Goal: Information Seeking & Learning: Learn about a topic

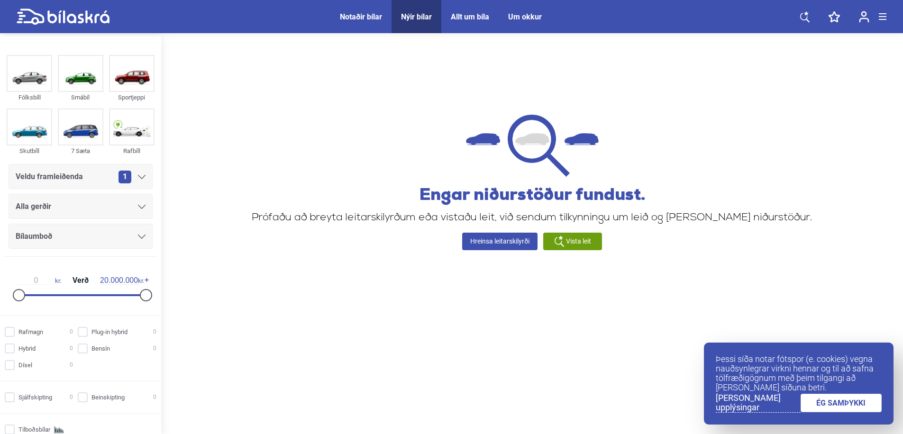
click at [64, 11] on icon at bounding box center [78, 16] width 62 height 13
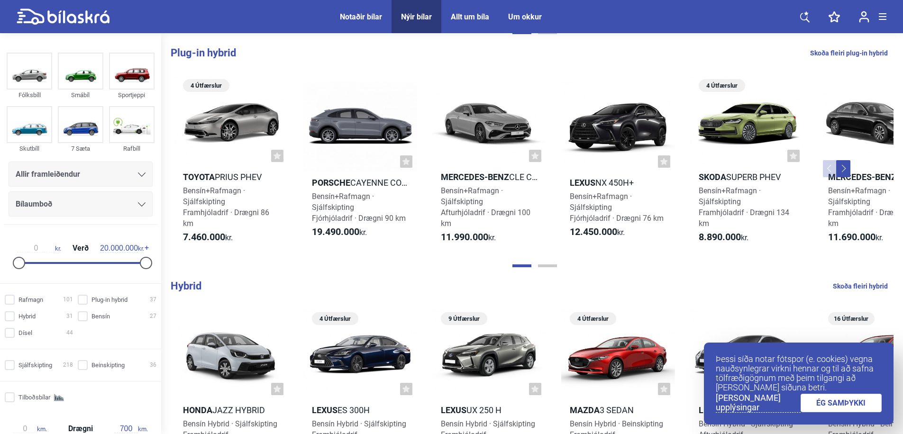
scroll to position [83, 0]
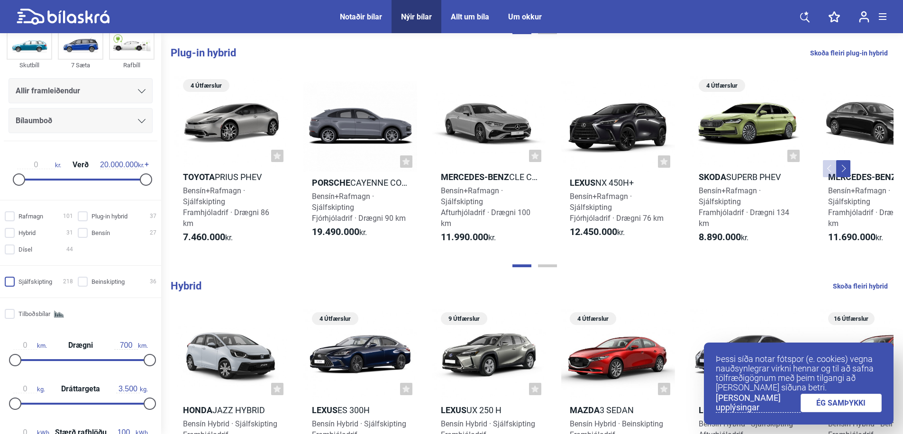
click at [21, 287] on input "Sjálfskipting 218" at bounding box center [40, 282] width 68 height 10
checkbox input "true"
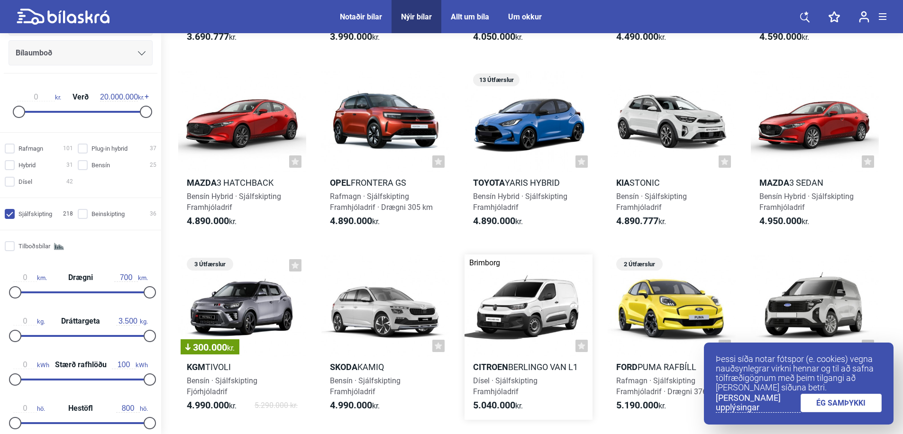
scroll to position [242, 0]
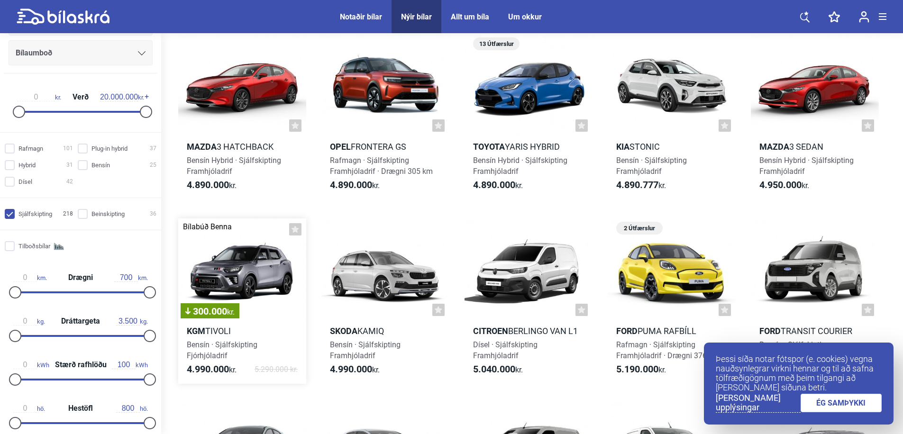
click at [251, 267] on div "300.000 kr." at bounding box center [242, 270] width 128 height 102
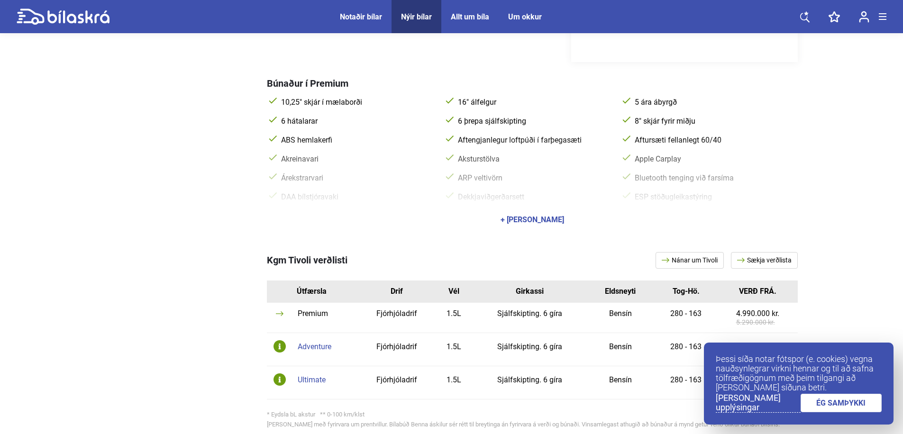
scroll to position [325, 0]
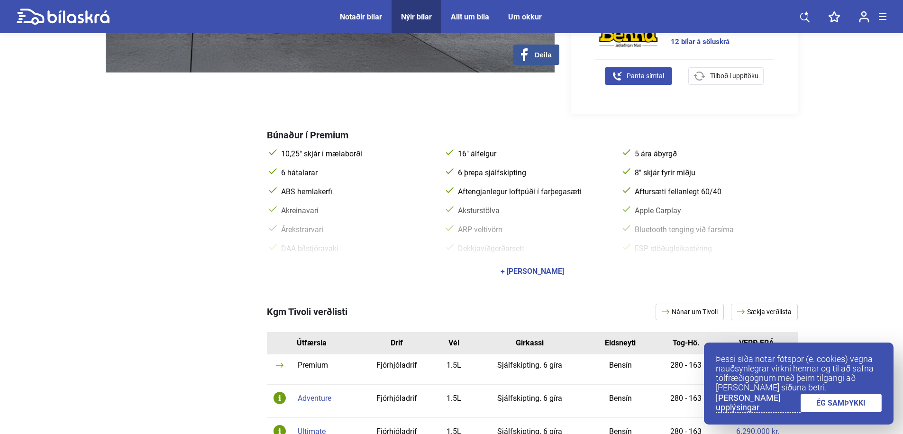
click at [536, 268] on div "+ [PERSON_NAME]" at bounding box center [533, 272] width 64 height 8
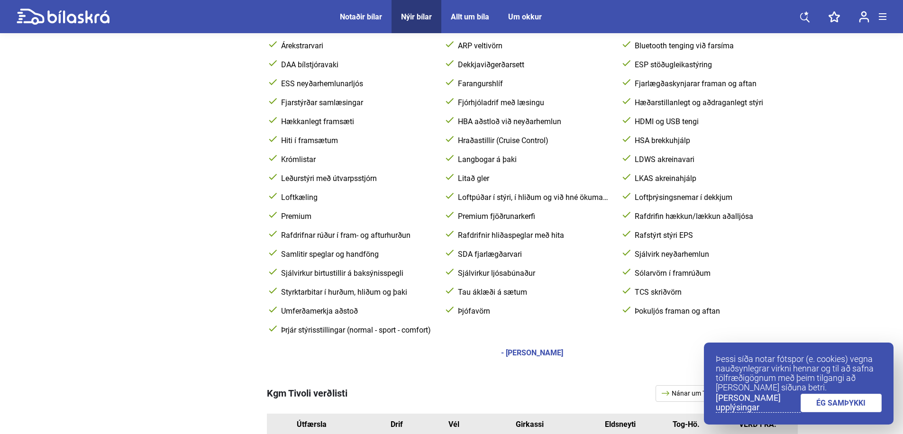
scroll to position [702, 0]
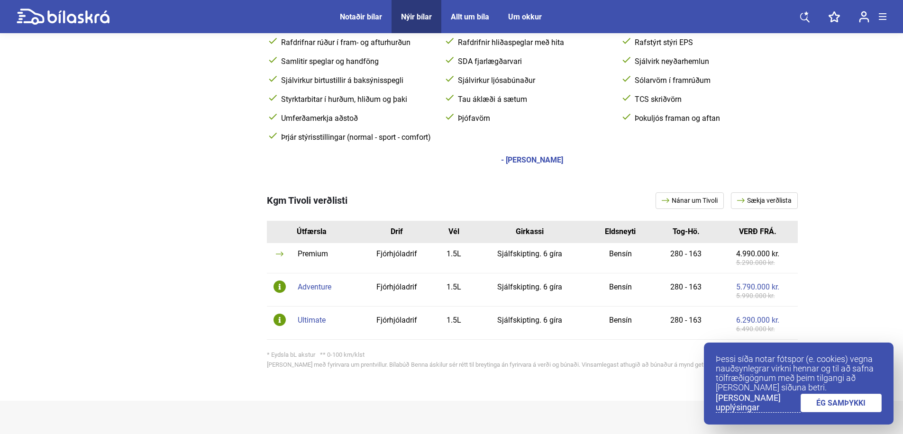
click at [316, 283] on div "Adventure" at bounding box center [326, 287] width 56 height 8
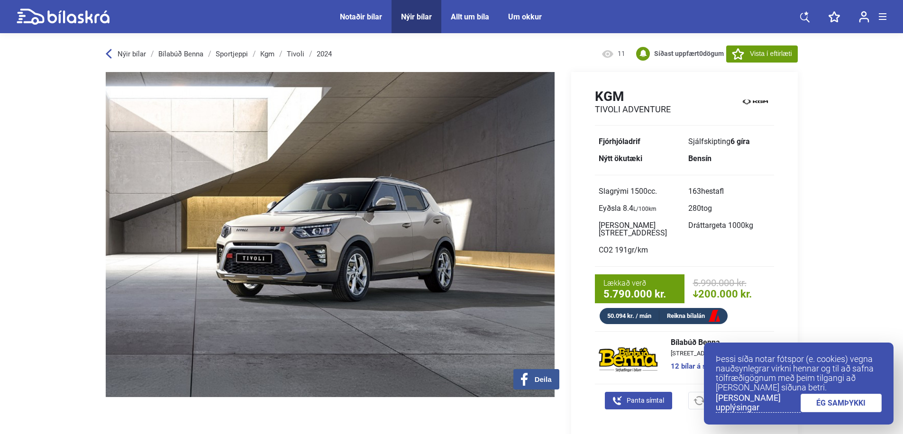
click at [846, 406] on link "ÉG SAMÞYKKI" at bounding box center [842, 403] width 82 height 18
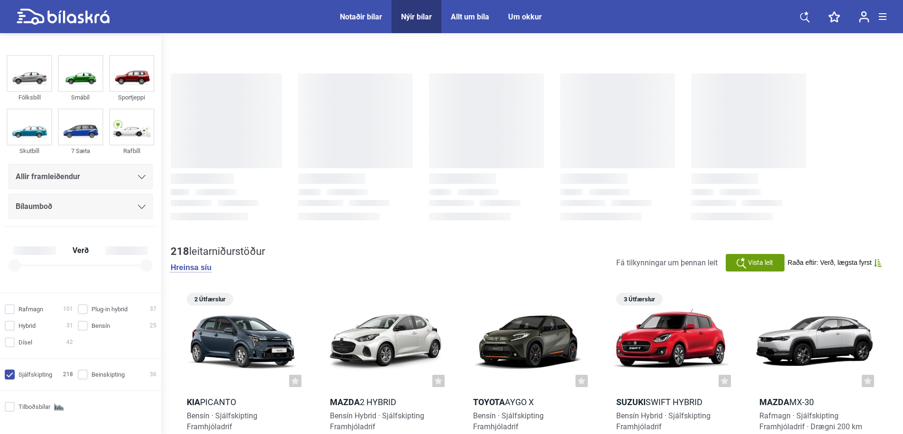
checkbox input "true"
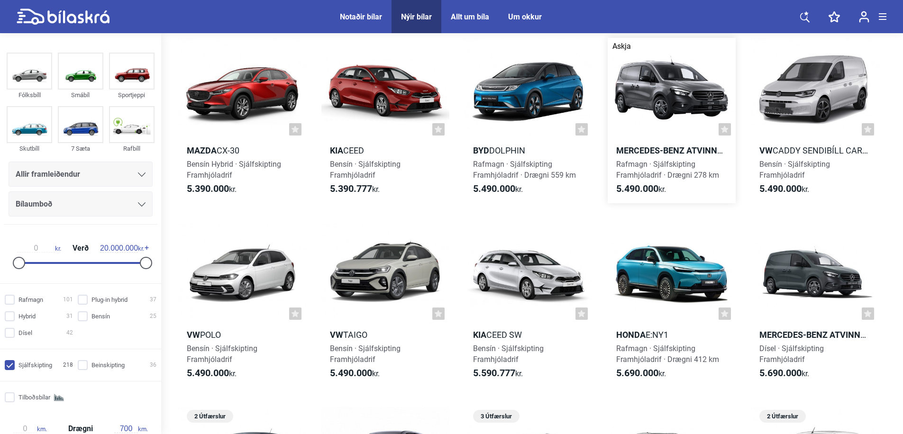
scroll to position [843, 0]
